Goal: Task Accomplishment & Management: Use online tool/utility

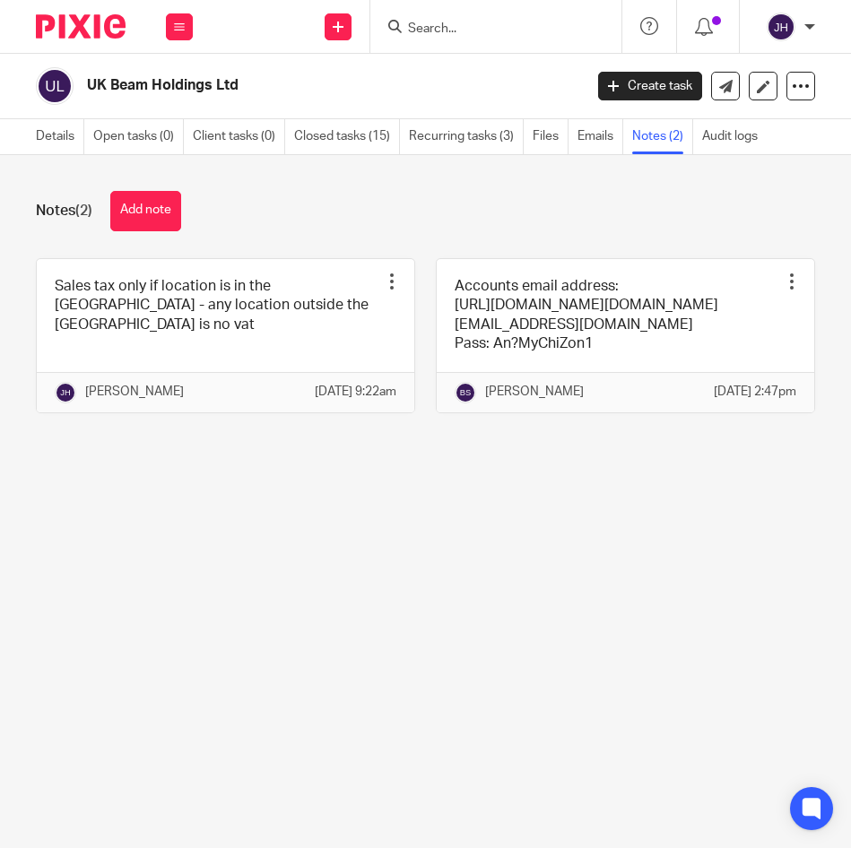
click at [519, 39] on div at bounding box center [495, 26] width 251 height 53
drag, startPoint x: 519, startPoint y: 39, endPoint x: 481, endPoint y: 6, distance: 50.3
click at [481, 6] on div at bounding box center [495, 26] width 251 height 53
drag, startPoint x: 481, startPoint y: 6, endPoint x: 423, endPoint y: 30, distance: 61.9
click at [423, 30] on input "Search" at bounding box center [486, 30] width 161 height 16
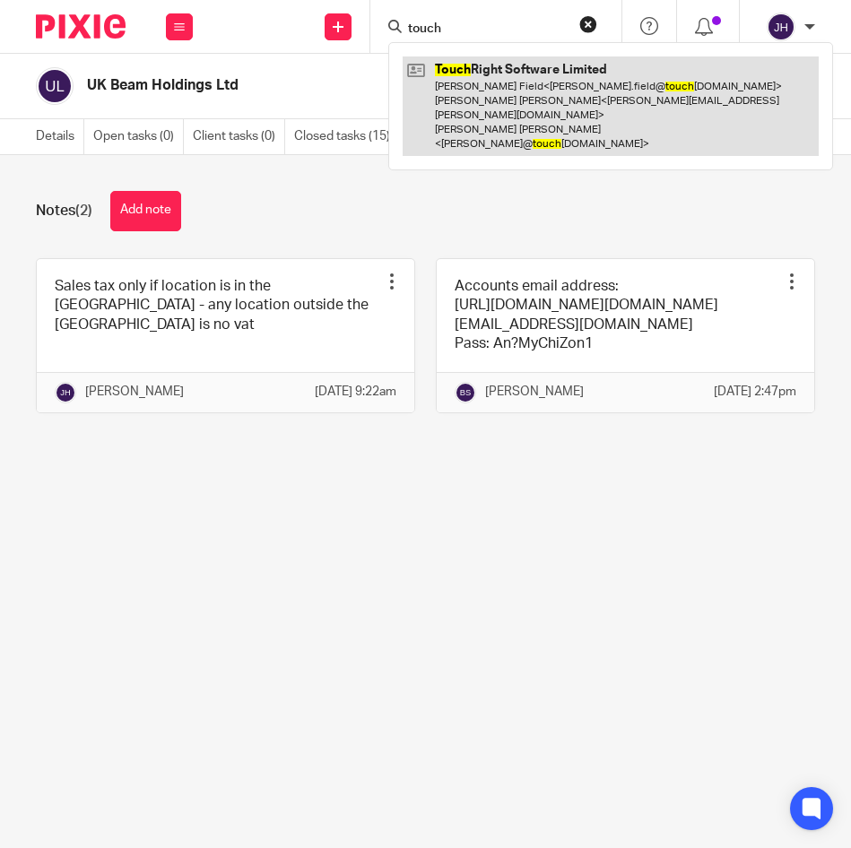
type input "touch"
click at [559, 91] on link at bounding box center [611, 106] width 416 height 100
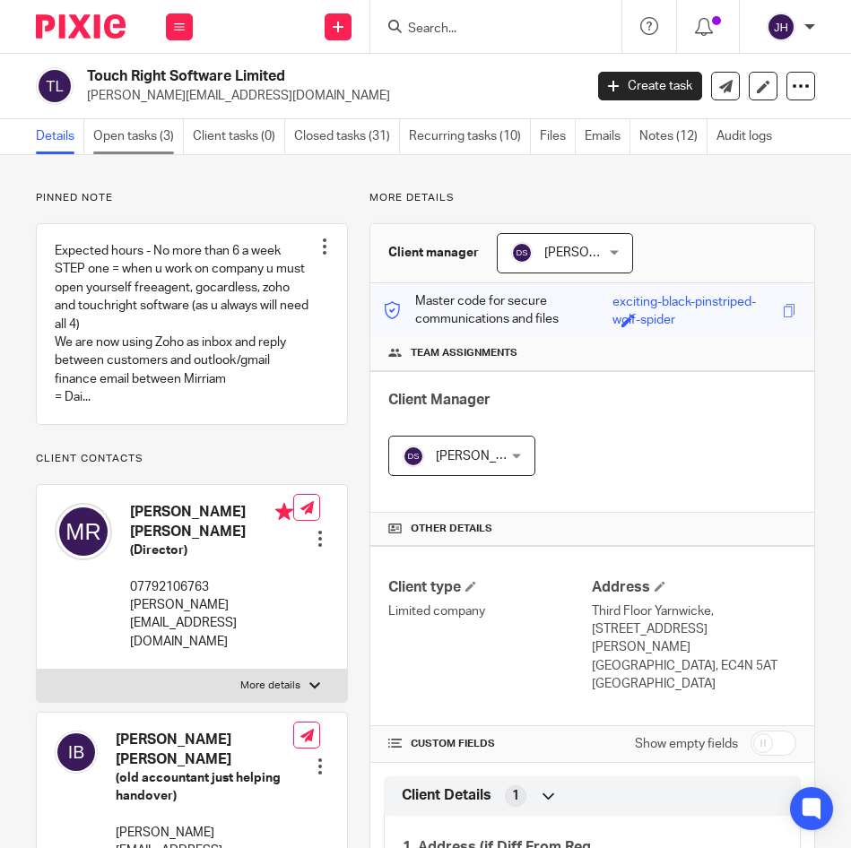
click at [154, 137] on link "Open tasks (3)" at bounding box center [138, 136] width 91 height 35
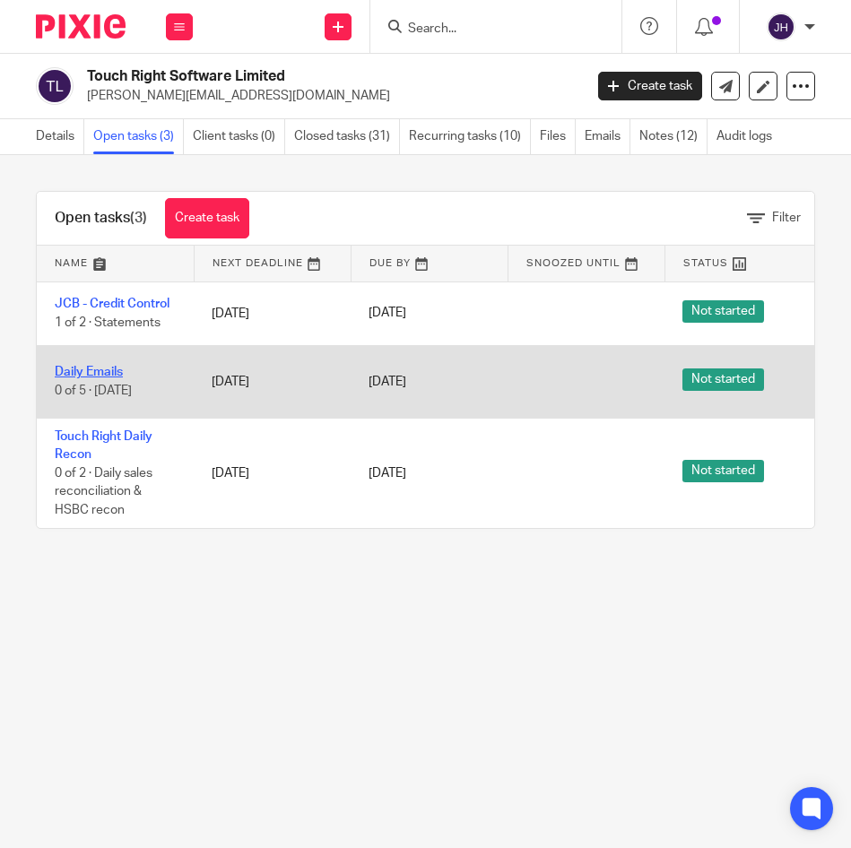
click at [94, 369] on link "Daily Emails" at bounding box center [89, 372] width 68 height 13
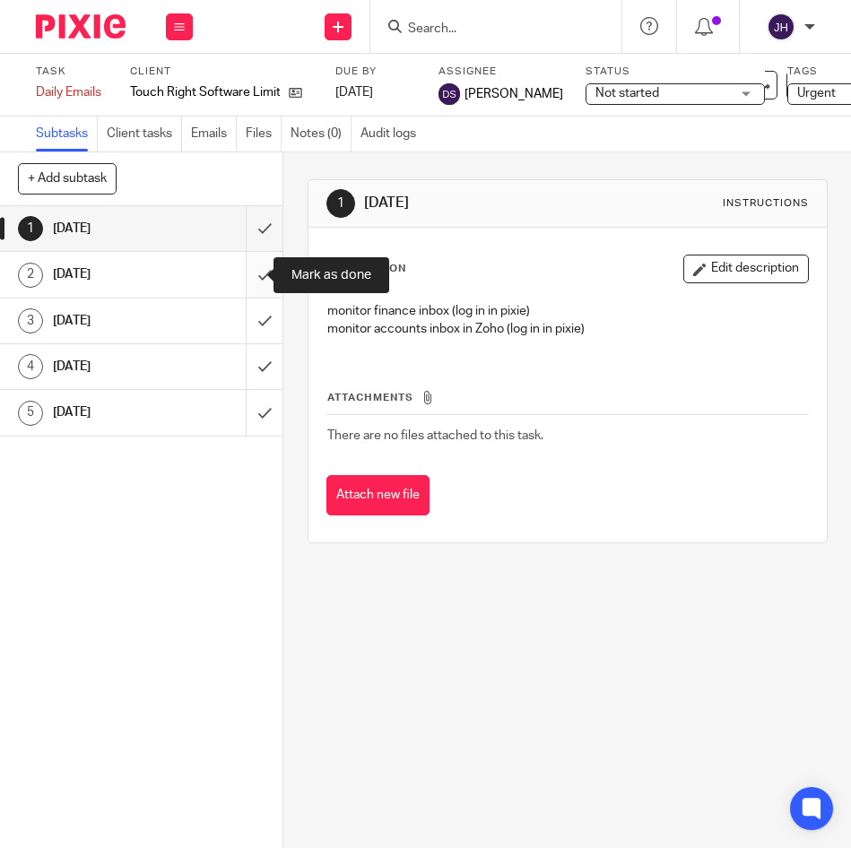
click at [246, 274] on input "submit" at bounding box center [141, 274] width 282 height 45
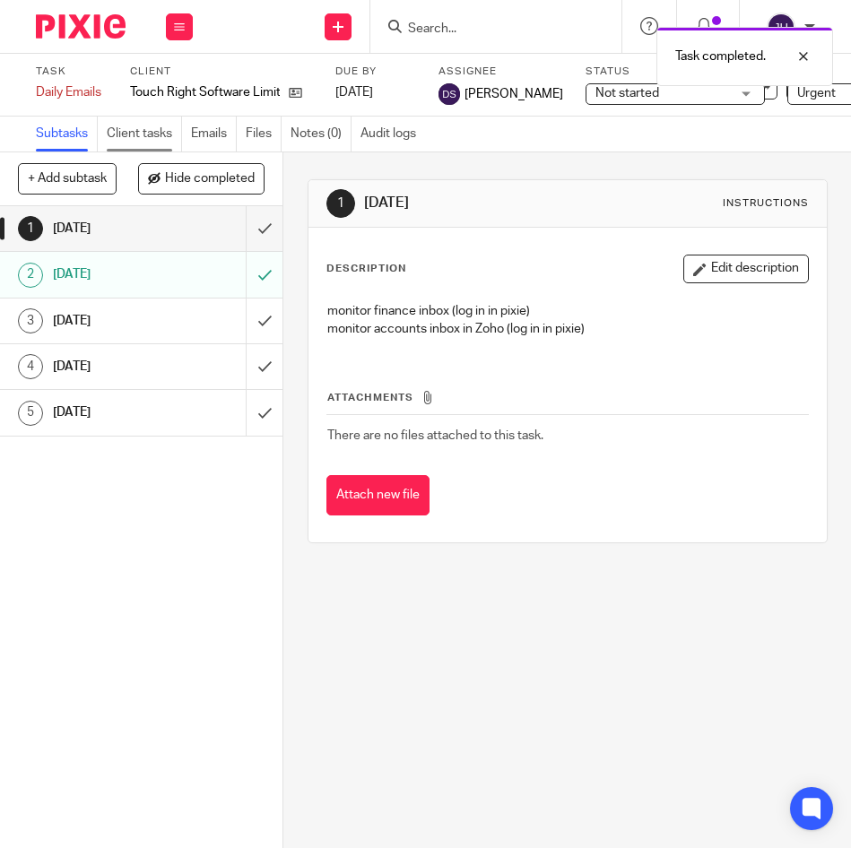
click at [142, 128] on link "Client tasks" at bounding box center [144, 134] width 75 height 35
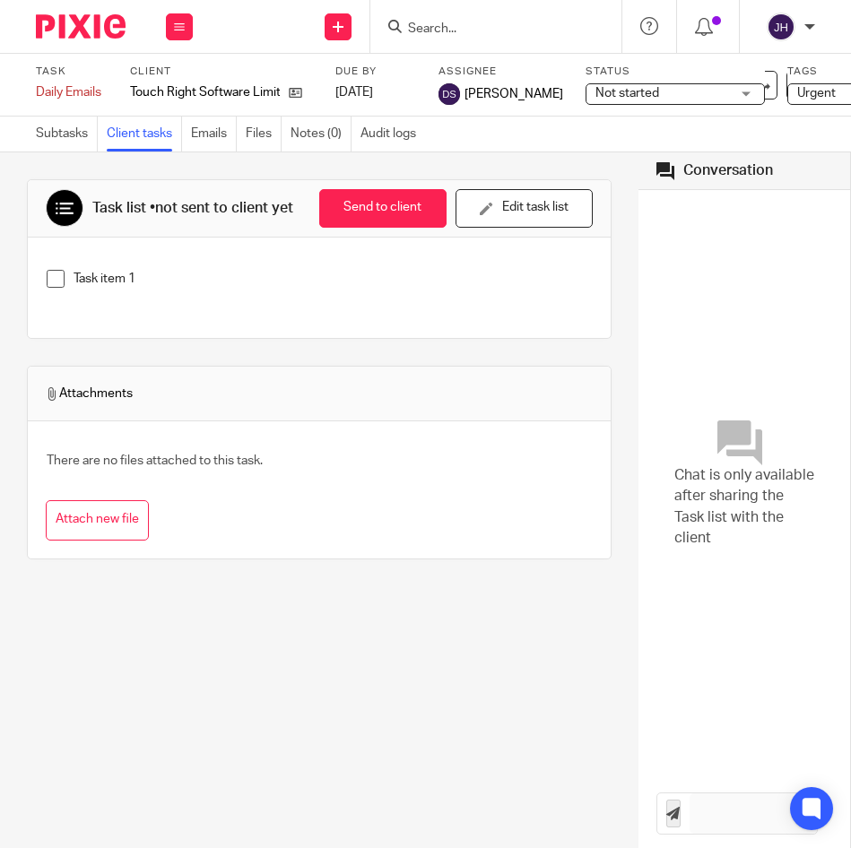
click at [55, 73] on label "Task" at bounding box center [72, 72] width 72 height 14
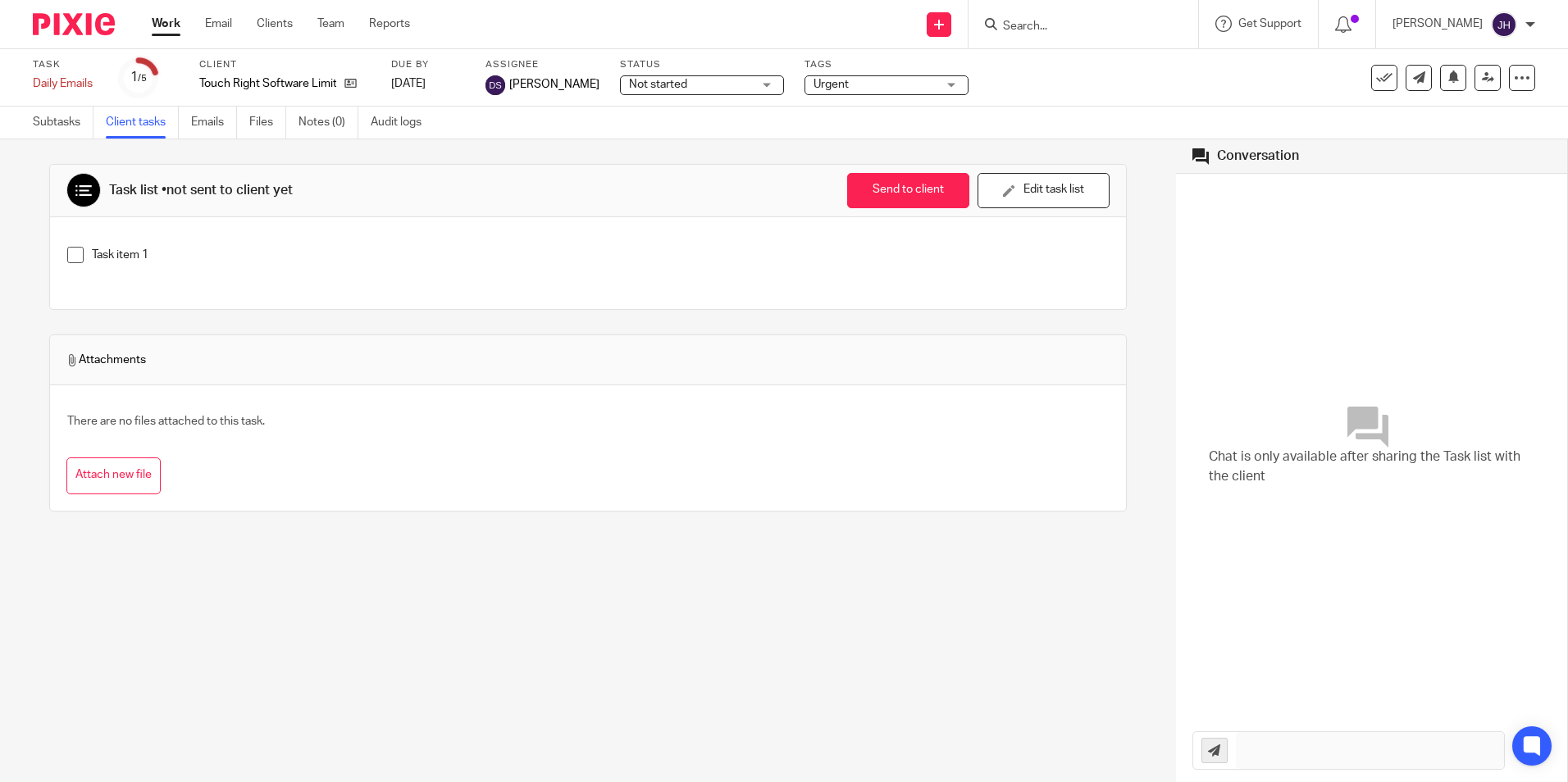
click at [162, 24] on link "Work" at bounding box center [165, 24] width 28 height 16
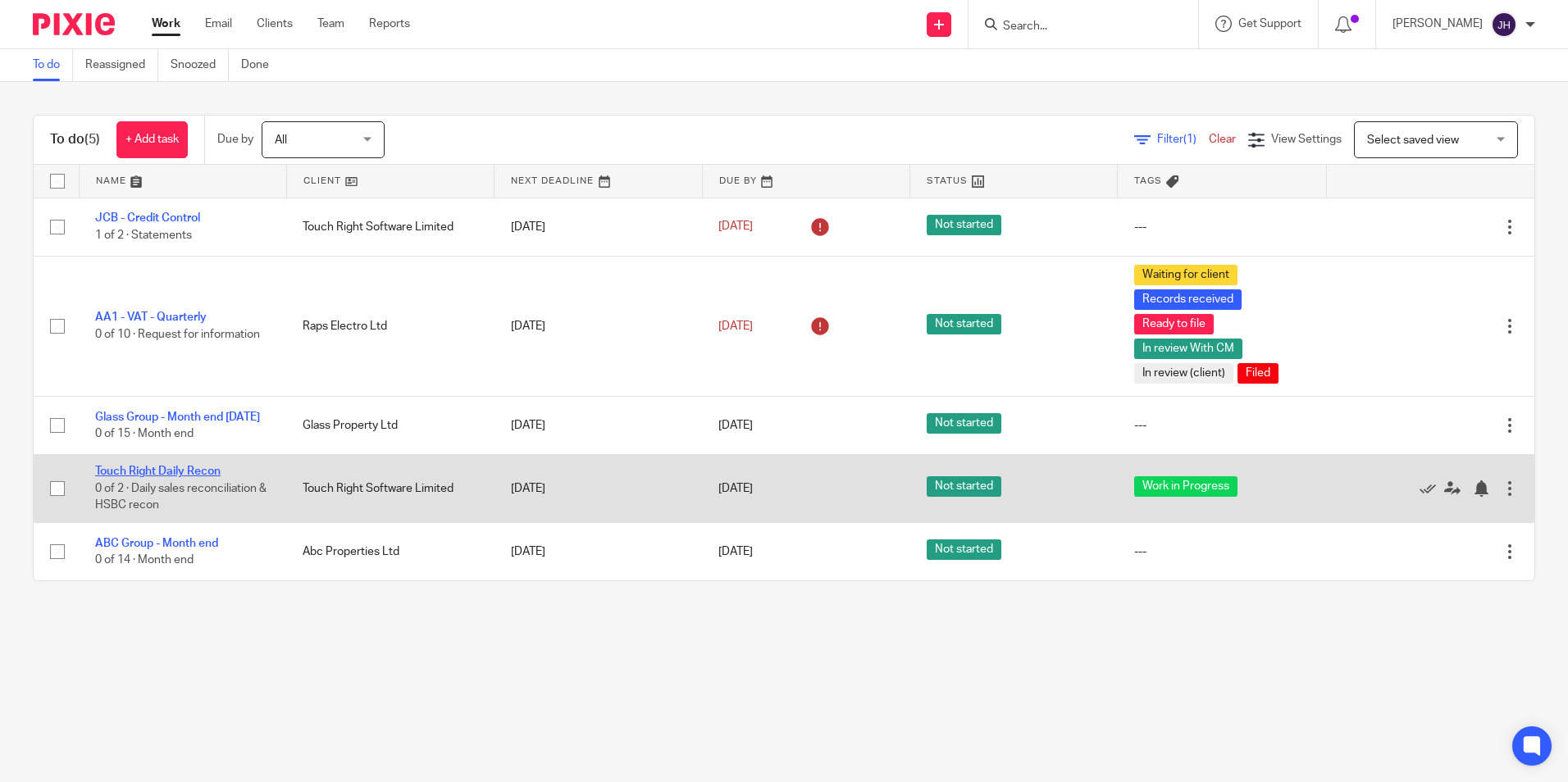
click at [134, 477] on link "Touch Right Daily Recon" at bounding box center [157, 471] width 125 height 12
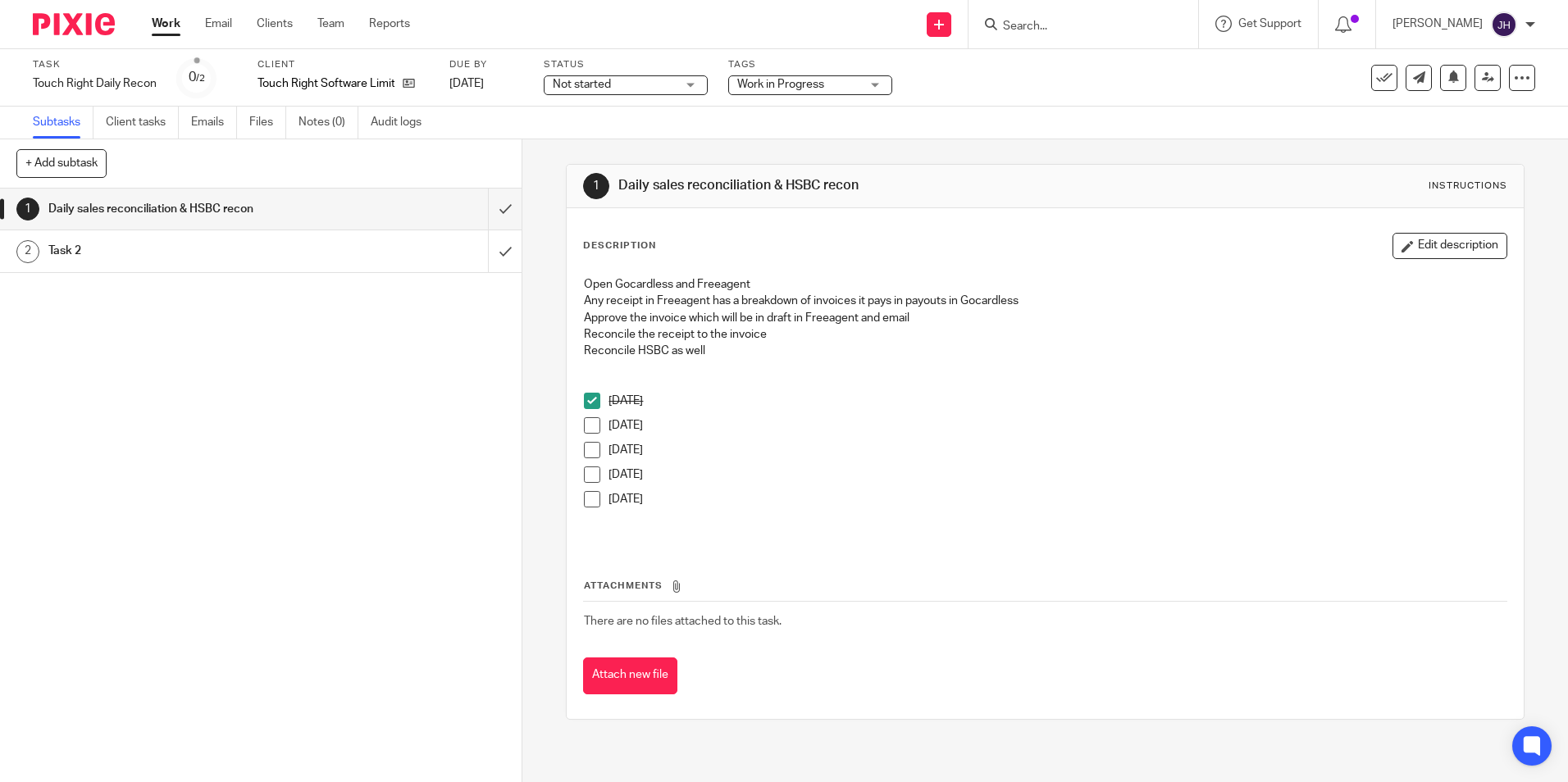
click at [585, 425] on span at bounding box center [592, 425] width 16 height 16
click at [167, 27] on link "Work" at bounding box center [165, 24] width 28 height 16
